Goal: Information Seeking & Learning: Learn about a topic

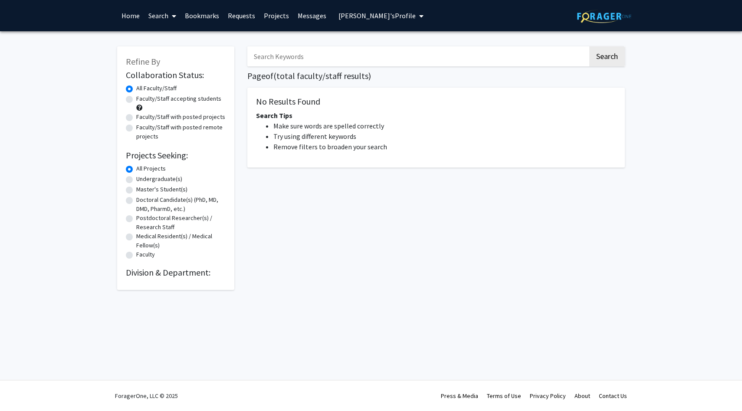
radio input "false"
radio input "true"
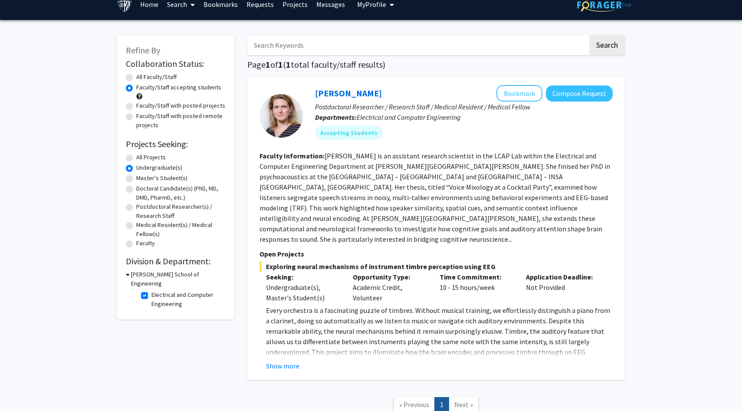
scroll to position [13, 0]
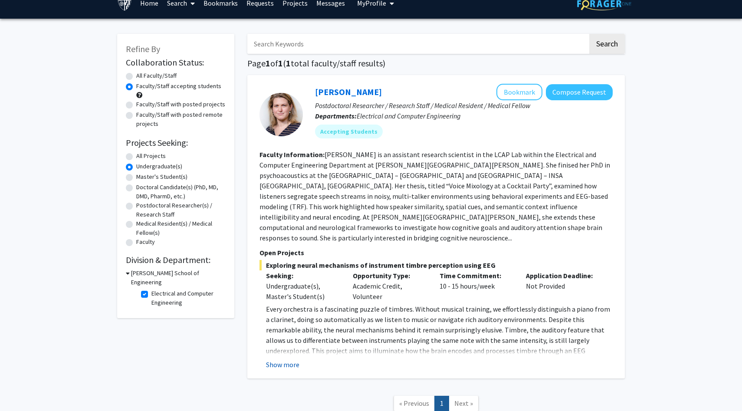
click at [288, 359] on button "Show more" at bounding box center [282, 364] width 33 height 10
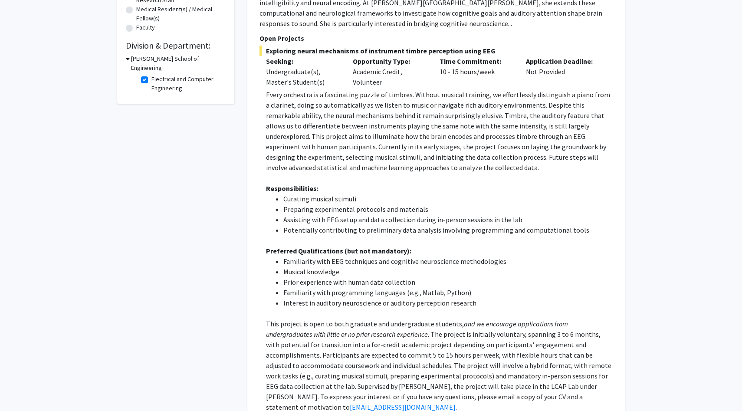
scroll to position [225, 0]
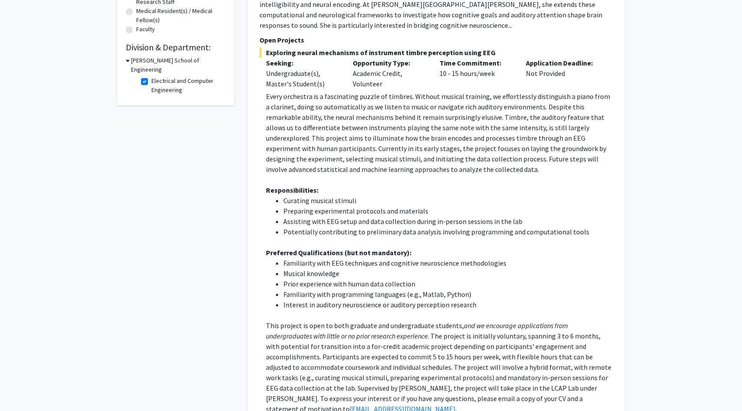
drag, startPoint x: 521, startPoint y: 52, endPoint x: 607, endPoint y: 55, distance: 85.9
click at [607, 55] on div "Exploring neural mechanisms of instrument timbre perception using EEG Seeking: …" at bounding box center [435, 237] width 353 height 381
click at [468, 144] on p "Every orchestra is a fascinating puzzle of timbres. Without musical training, w…" at bounding box center [439, 132] width 347 height 83
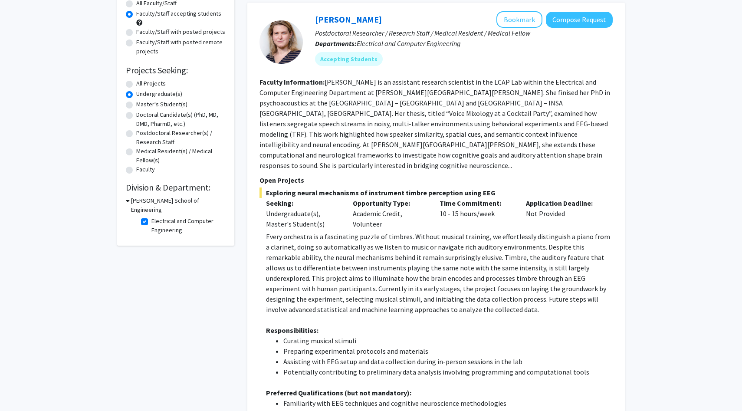
scroll to position [81, 0]
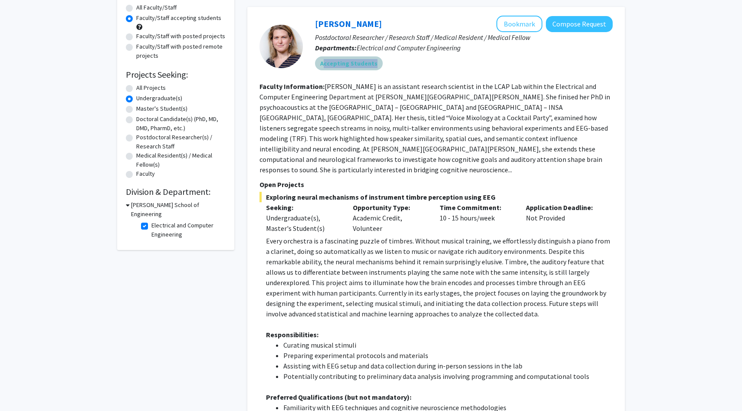
drag, startPoint x: 324, startPoint y: 62, endPoint x: 417, endPoint y: 59, distance: 92.4
click at [417, 60] on div "Accepting Students" at bounding box center [463, 63] width 301 height 17
click at [417, 59] on div "Accepting Students" at bounding box center [463, 63] width 301 height 17
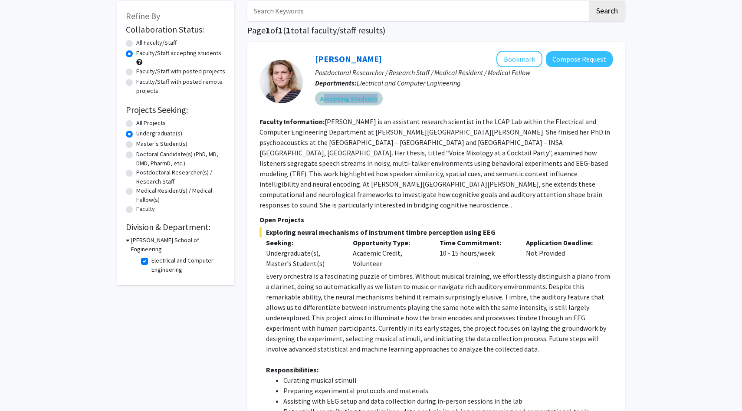
scroll to position [20, 0]
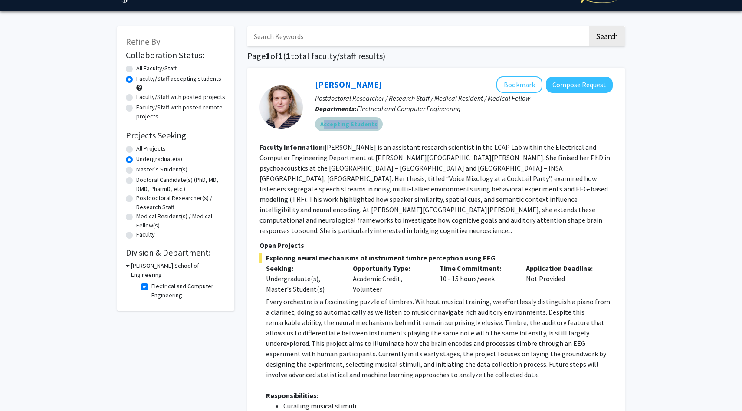
click at [376, 123] on mat-chip "Accepting Students" at bounding box center [349, 124] width 68 height 14
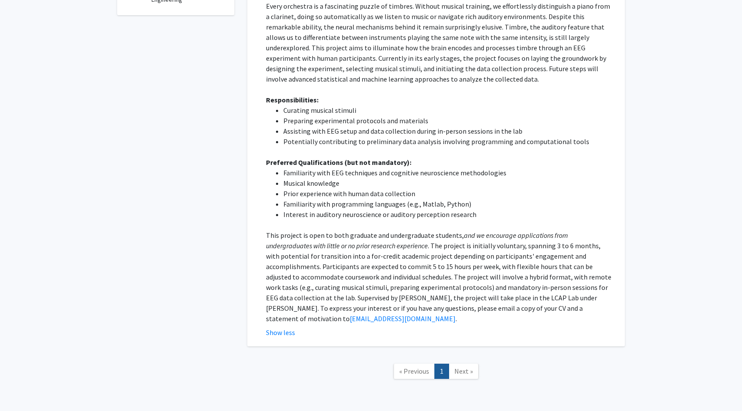
scroll to position [0, 0]
